Goal: Find specific page/section: Find specific page/section

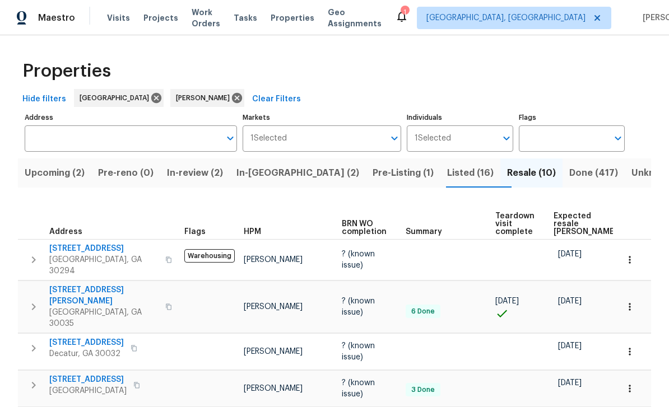
click at [197, 179] on span "In-review (2)" at bounding box center [195, 173] width 56 height 16
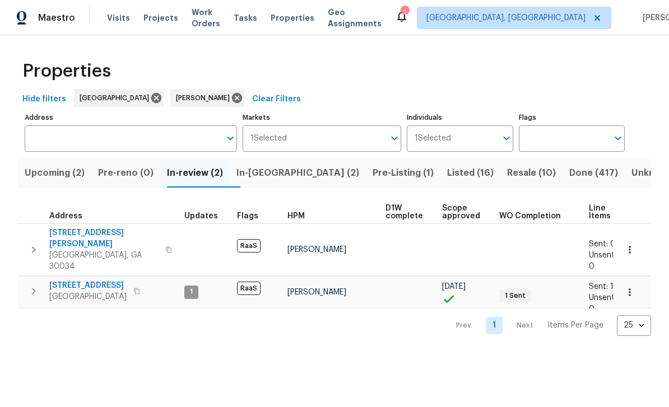
click at [265, 169] on span "In-[GEOGRAPHIC_DATA] (2)" at bounding box center [297, 173] width 123 height 16
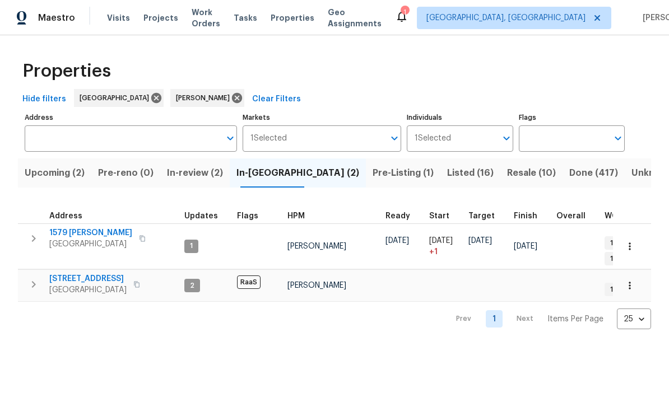
click at [206, 176] on span "In-review (2)" at bounding box center [195, 173] width 56 height 16
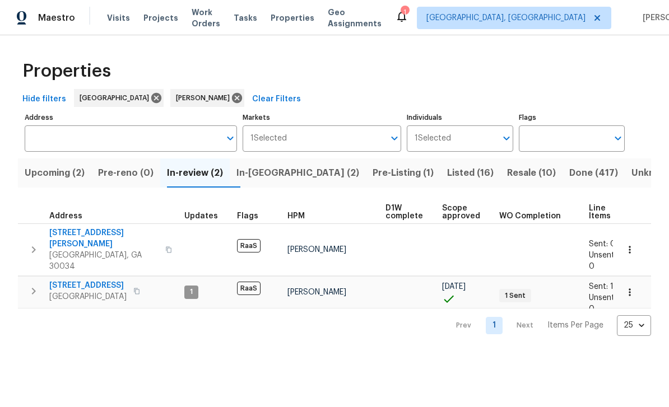
click at [373, 168] on span "Pre-Listing (1)" at bounding box center [403, 173] width 61 height 16
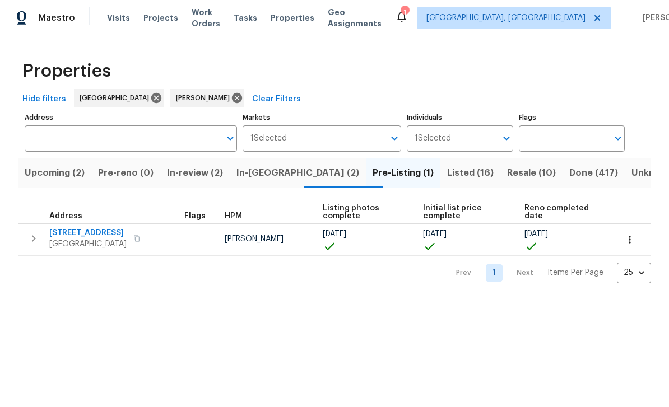
click at [60, 174] on span "Upcoming (2)" at bounding box center [55, 173] width 60 height 16
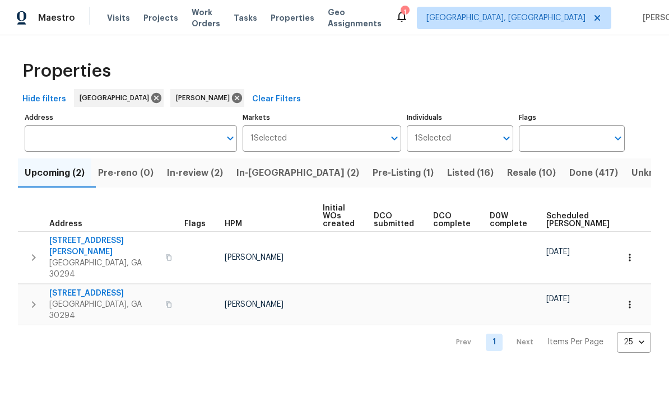
click at [550, 227] on span "Scheduled [PERSON_NAME]" at bounding box center [577, 220] width 63 height 16
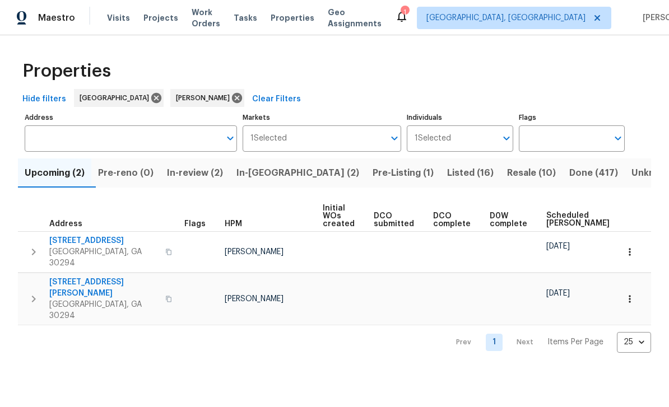
click at [373, 168] on span "Pre-Listing (1)" at bounding box center [403, 173] width 61 height 16
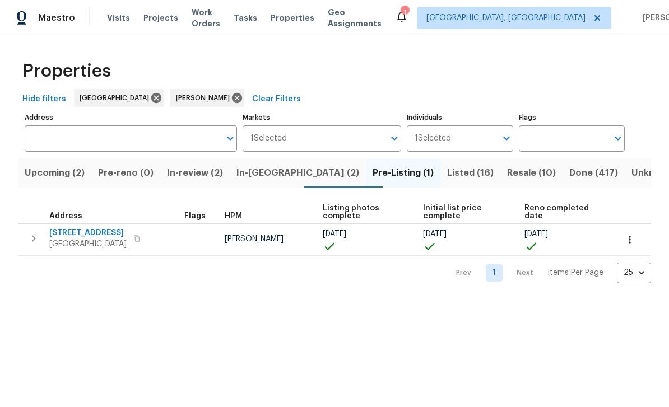
click at [200, 170] on span "In-review (2)" at bounding box center [195, 173] width 56 height 16
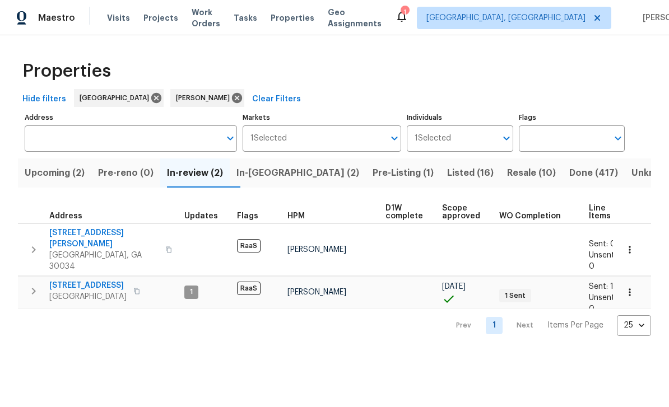
click at [50, 178] on span "Upcoming (2)" at bounding box center [55, 173] width 60 height 16
